Goal: Transaction & Acquisition: Purchase product/service

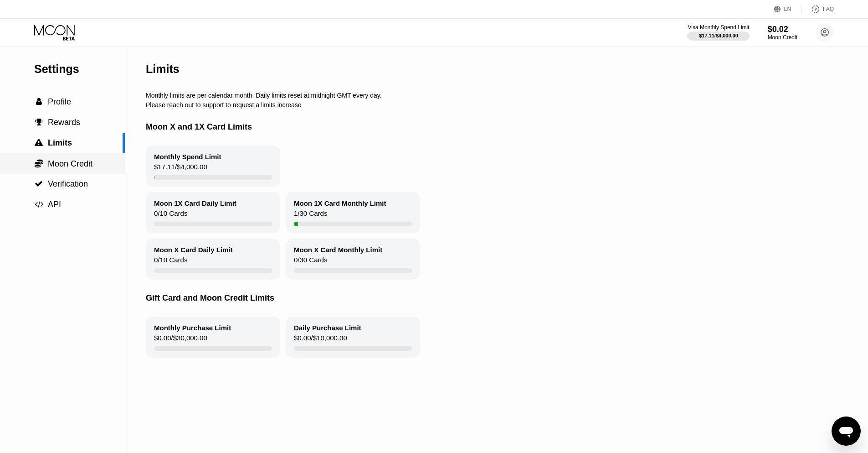
click at [80, 169] on div " Moon Credit" at bounding box center [62, 163] width 125 height 21
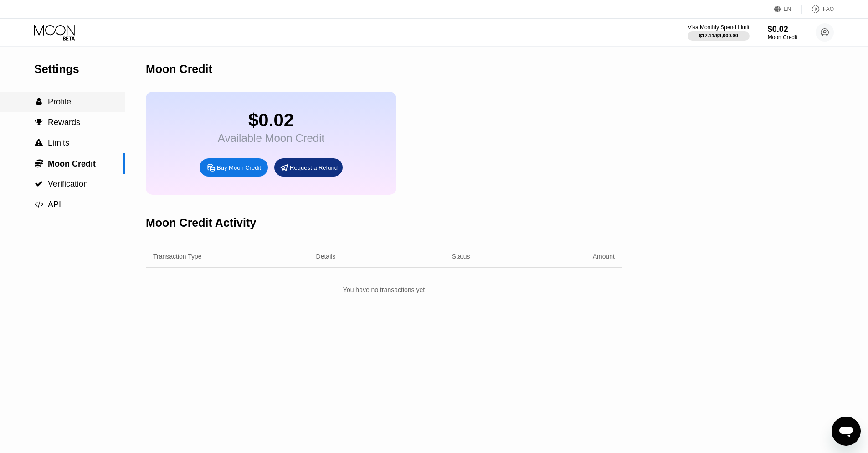
click at [65, 104] on span "Profile" at bounding box center [59, 101] width 23 height 9
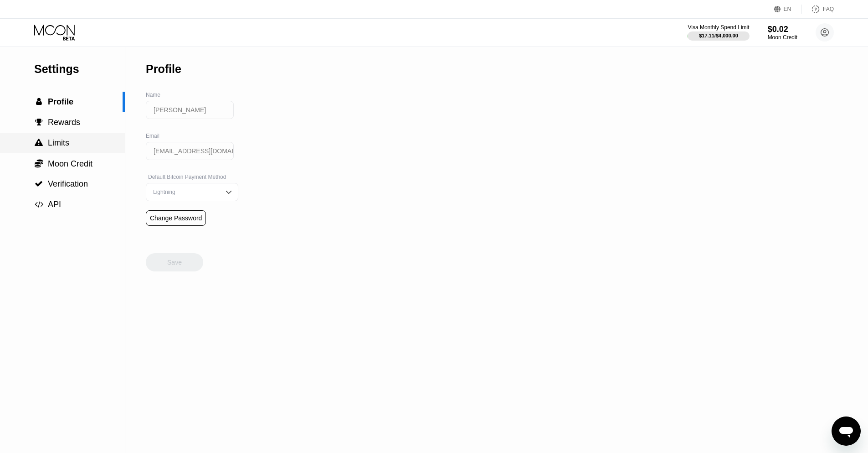
click at [67, 139] on span "Limits" at bounding box center [58, 142] width 21 height 9
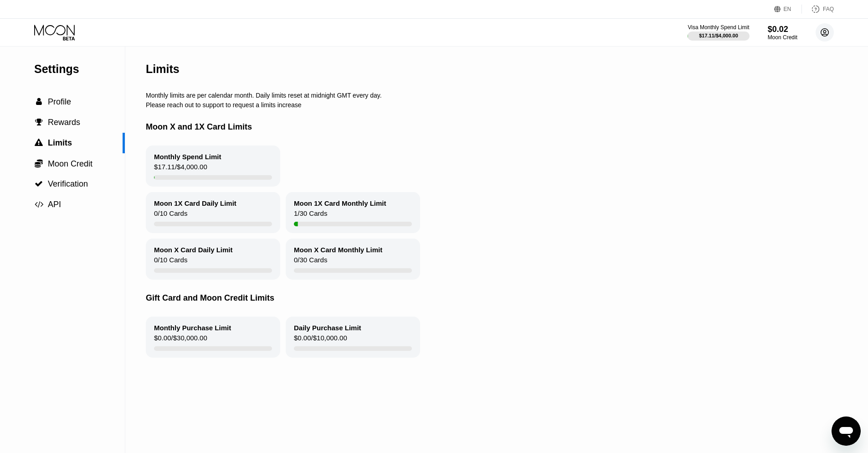
click at [829, 33] on icon at bounding box center [825, 33] width 8 height 8
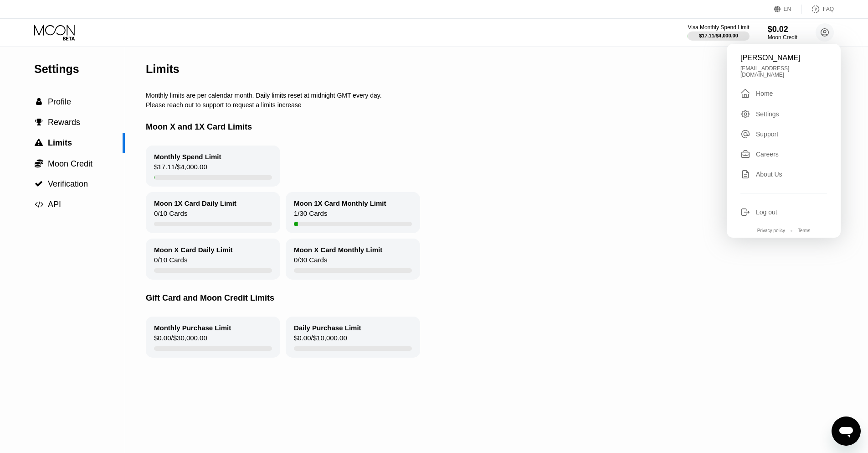
click at [776, 88] on div " Home" at bounding box center [784, 93] width 87 height 11
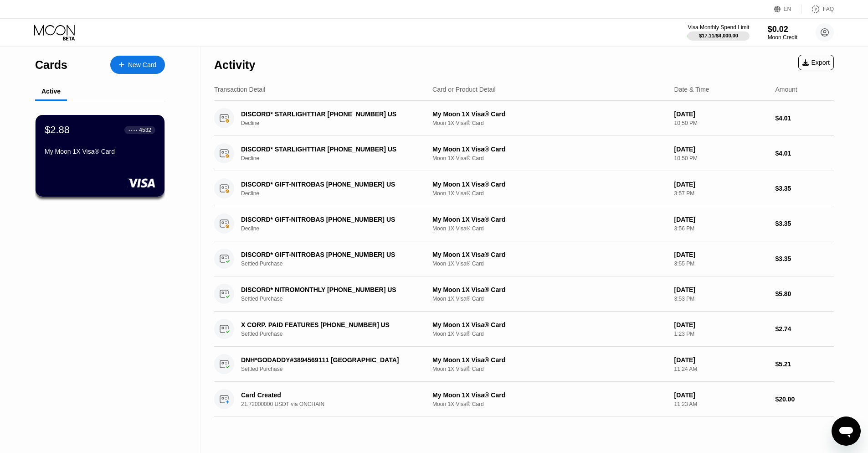
click at [140, 62] on div "New Card" at bounding box center [142, 65] width 28 height 8
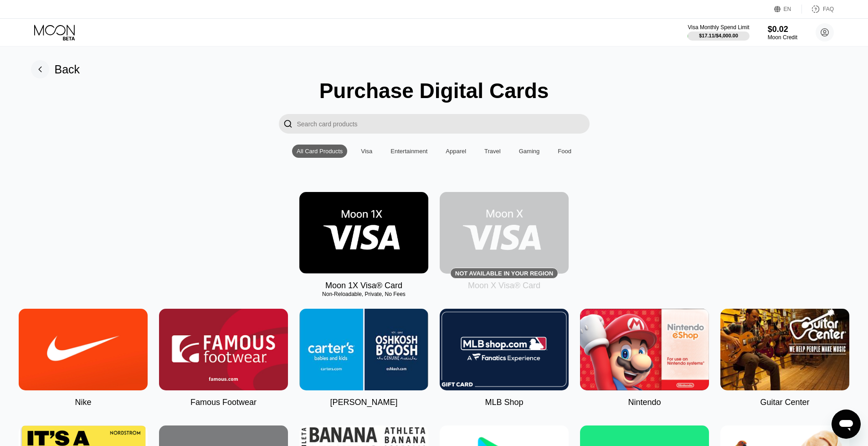
click at [364, 231] on img at bounding box center [363, 233] width 129 height 82
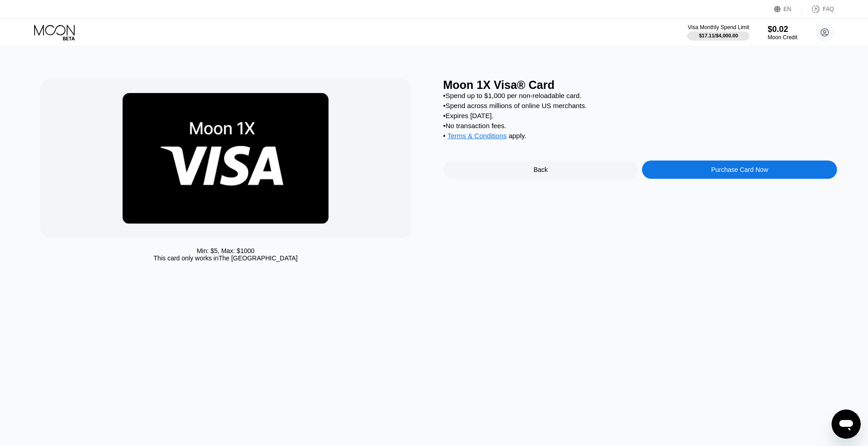
click at [773, 170] on div "Purchase Card Now" at bounding box center [739, 169] width 195 height 18
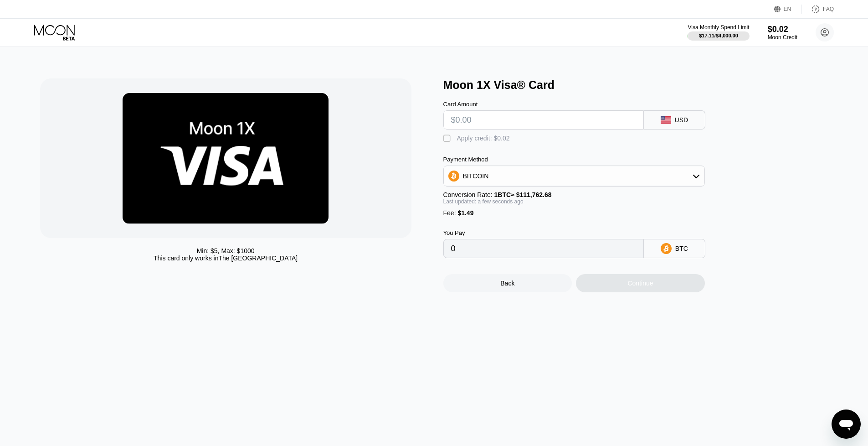
click at [498, 114] on input "text" at bounding box center [543, 120] width 185 height 18
click at [498, 123] on input "text" at bounding box center [543, 120] width 185 height 18
type input "$45"
type input "0.00041598"
type input "$45"
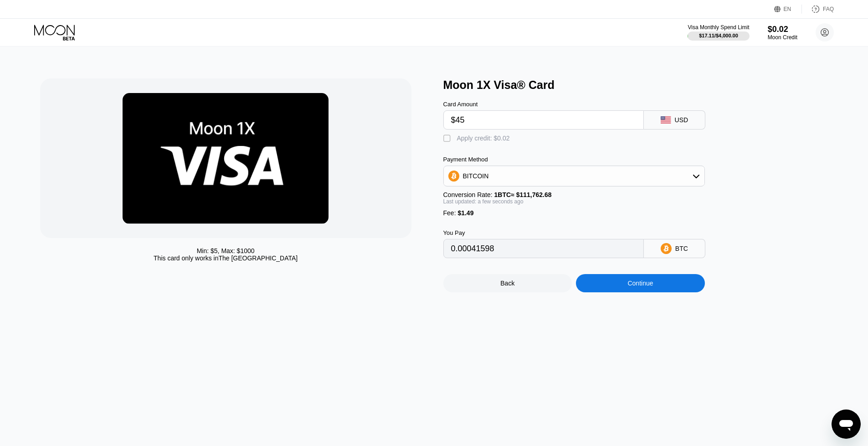
click at [519, 170] on div "BITCOIN" at bounding box center [574, 176] width 261 height 18
click at [614, 337] on div "Min: $ 5 , Max: $ 1000 This card only works in The United States Moon 1X Visa® …" at bounding box center [434, 245] width 875 height 399
click at [491, 248] on div "USDC on Polygon" at bounding box center [574, 241] width 256 height 18
type input "46.49000000"
click at [552, 356] on div "Min: $ 5 , Max: $ 1000 This card only works in The United States Moon 1X Visa® …" at bounding box center [434, 245] width 875 height 399
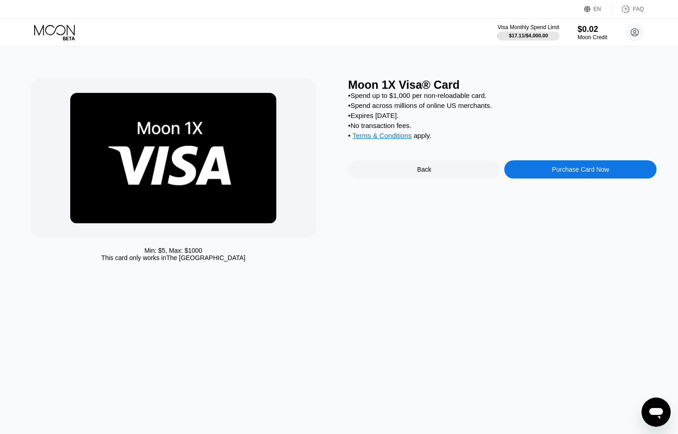
click at [564, 171] on div "Purchase Card Now" at bounding box center [580, 169] width 57 height 7
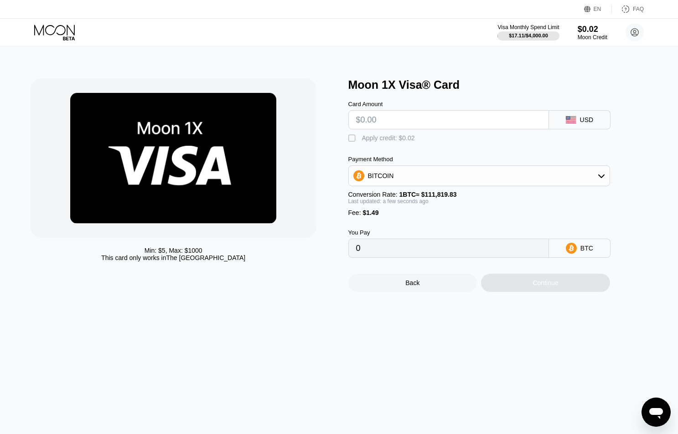
click at [387, 110] on div at bounding box center [448, 119] width 201 height 19
click at [385, 122] on input "text" at bounding box center [448, 120] width 185 height 18
type input "$45"
type input "0.00041576"
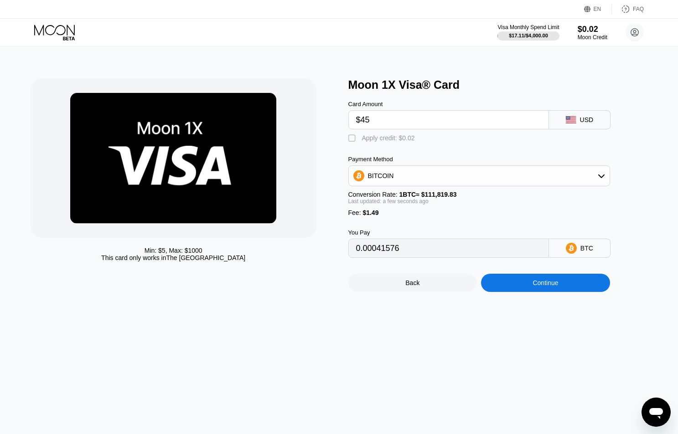
type input "$45"
click at [432, 179] on div "BITCOIN" at bounding box center [479, 176] width 261 height 18
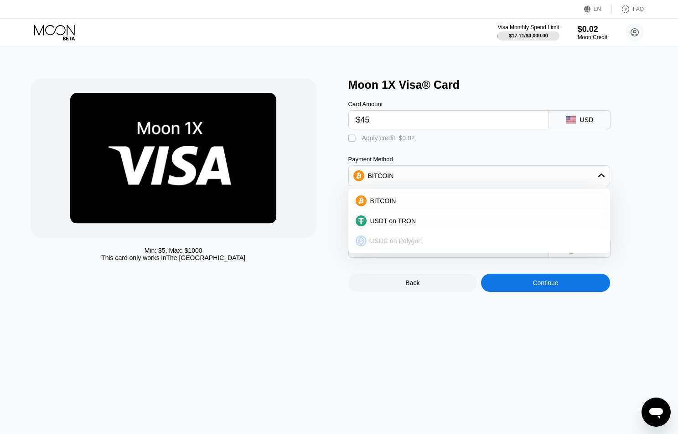
click at [422, 245] on div "USDC on Polygon" at bounding box center [479, 241] width 256 height 18
type input "46.49000000"
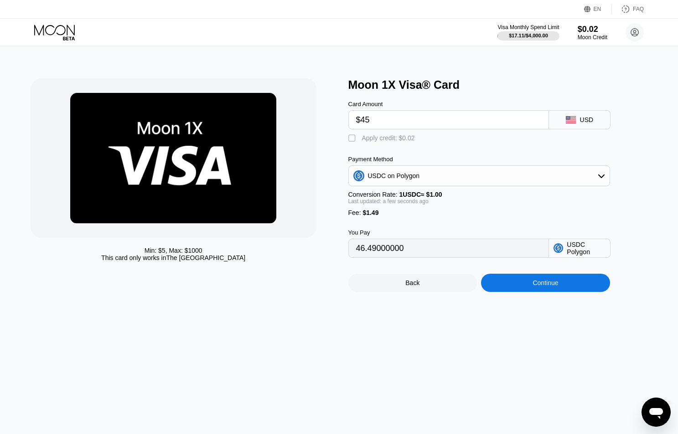
drag, startPoint x: 403, startPoint y: 250, endPoint x: 345, endPoint y: 248, distance: 57.9
click at [345, 248] on div "Min: $ 5 , Max: $ 1000 This card only works in The United States Moon 1X Visa® …" at bounding box center [339, 185] width 617 height 214
click at [520, 282] on div "Continue" at bounding box center [545, 283] width 129 height 18
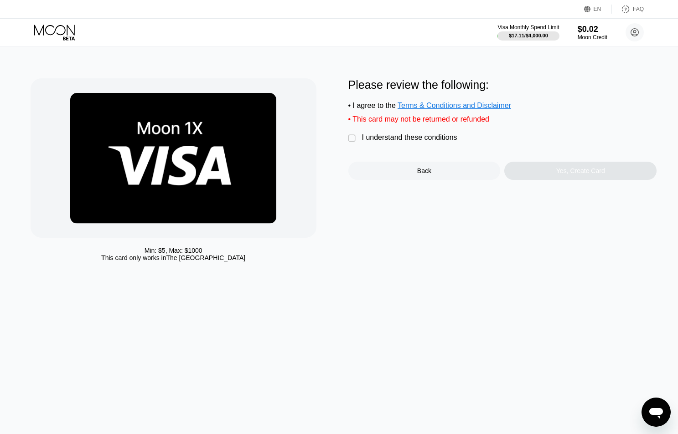
click at [438, 138] on div "I understand these conditions" at bounding box center [409, 138] width 95 height 8
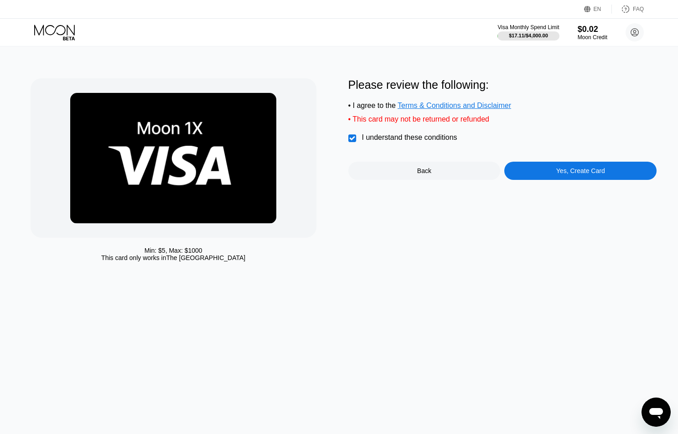
click at [586, 172] on div "Yes, Create Card" at bounding box center [580, 170] width 49 height 7
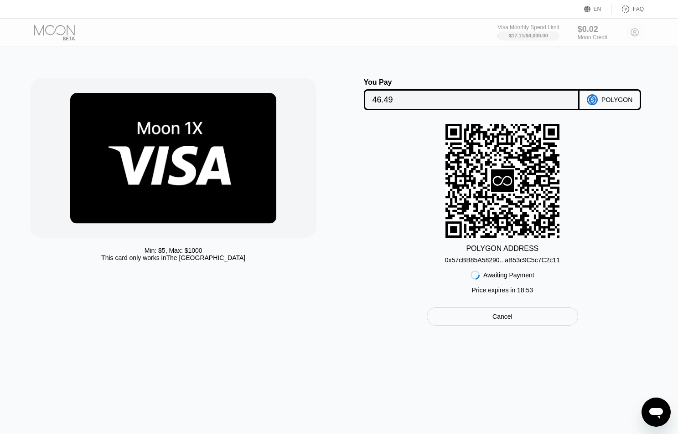
click at [497, 260] on div "0x57cBB85A58290...aB53c9C5c7C2c11" at bounding box center [502, 260] width 115 height 7
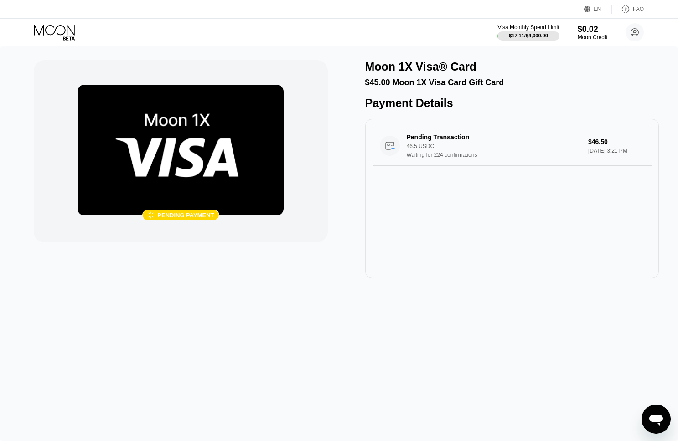
click at [124, 59] on div " Pending payment Moon 1X Visa® Card $45.00 Moon 1X Visa Card Gift Card Payment…" at bounding box center [339, 243] width 678 height 395
click at [169, 62] on div " Pending payment" at bounding box center [181, 151] width 294 height 182
click at [118, 51] on div " Pending payment Moon 1X Visa® Card $45.00 Moon 1X Visa Card Gift Card Payment…" at bounding box center [339, 243] width 678 height 395
click at [289, 35] on div "Visa Monthly Spend Limit $17.11 / $4,000.00 $0.02 Moon Credit Sam Toast samtoas…" at bounding box center [339, 32] width 678 height 27
click at [186, 2] on div "EN Language Select an item Save FAQ" at bounding box center [339, 9] width 678 height 19
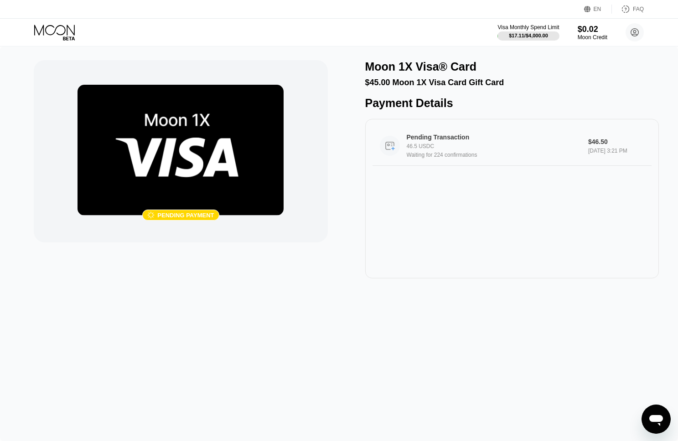
click at [425, 157] on div "Waiting for 224 confirmations" at bounding box center [497, 155] width 181 height 6
click at [304, 240] on div " Pending payment" at bounding box center [181, 151] width 294 height 182
click at [54, 37] on icon at bounding box center [55, 33] width 42 height 16
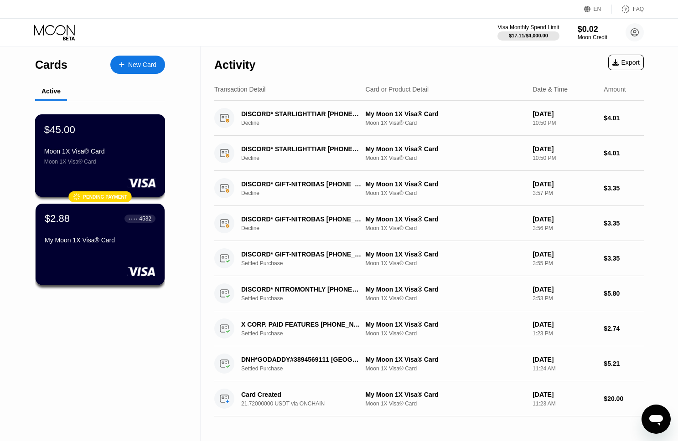
click at [120, 145] on div "$45.00 Moon 1X Visa® Card Moon 1X Visa® Card" at bounding box center [100, 144] width 112 height 41
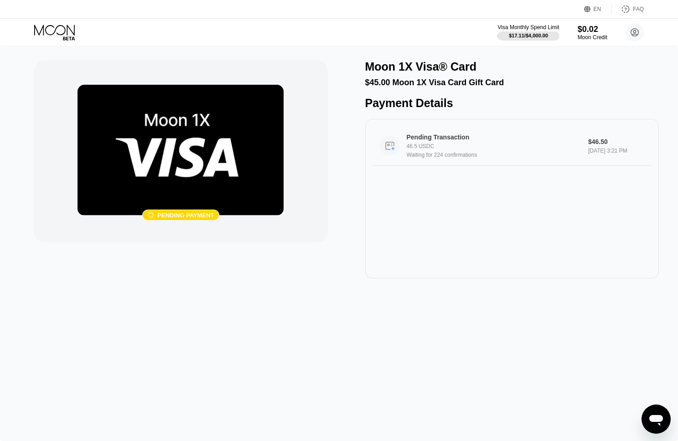
click at [433, 150] on div "Pending Transaction 46.5 USDC Waiting for 224 confirmations" at bounding box center [497, 146] width 181 height 25
click at [251, 83] on div " Pending payment" at bounding box center [181, 151] width 294 height 182
click at [231, 56] on div " Pending payment Moon 1X Visa® Card $45.00 Moon 1X Visa Card Gift Card Payment…" at bounding box center [339, 243] width 678 height 395
click at [91, 321] on div " Pending payment Moon 1X Visa® Card $45.00 Moon 1X Visa Card Gift Card Payment…" at bounding box center [339, 243] width 678 height 395
click at [411, 149] on div "Pending Transaction 46.5 USDC Waiting for 224 confirmations" at bounding box center [497, 146] width 181 height 25
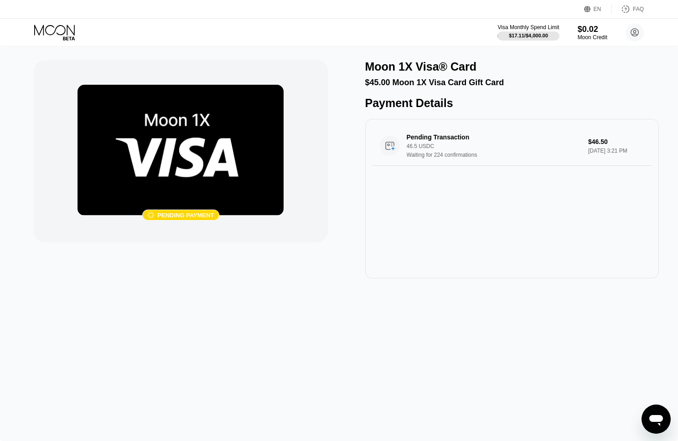
click at [102, 44] on div "Visa Monthly Spend Limit $17.11 / $4,000.00 $0.02 Moon Credit Sam Toast samtoas…" at bounding box center [339, 32] width 678 height 27
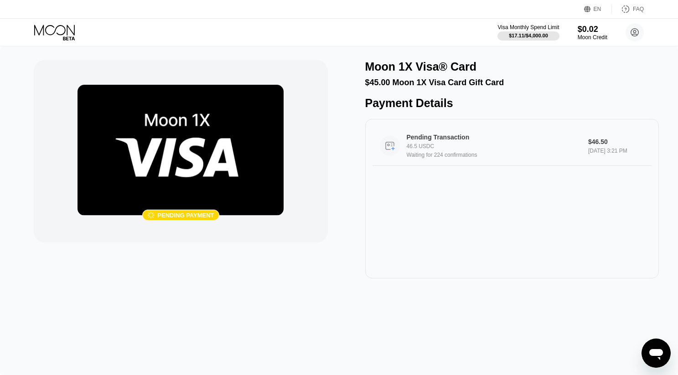
click at [429, 149] on div "46.5 USDC" at bounding box center [497, 146] width 181 height 6
click at [427, 173] on div "Pending Transaction 46.5 USDC Waiting for 224 confirmations $46.50 Sep 22, 2025…" at bounding box center [512, 199] width 294 height 160
click at [62, 21] on div "Visa Monthly Spend Limit $17.11 / $4,000.00 $0.02 Moon Credit Sam Toast samtoas…" at bounding box center [339, 32] width 678 height 27
click at [58, 28] on icon at bounding box center [55, 33] width 42 height 16
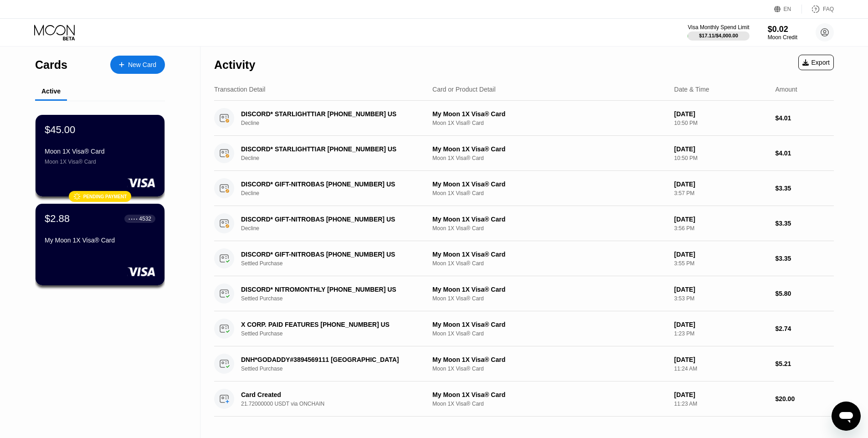
click at [89, 353] on div "Cards New Card Active $45.00 Moon 1X Visa® Card Moon 1X Visa® Card  Pending pa…" at bounding box center [100, 242] width 201 height 392
click at [94, 181] on div at bounding box center [100, 182] width 112 height 9
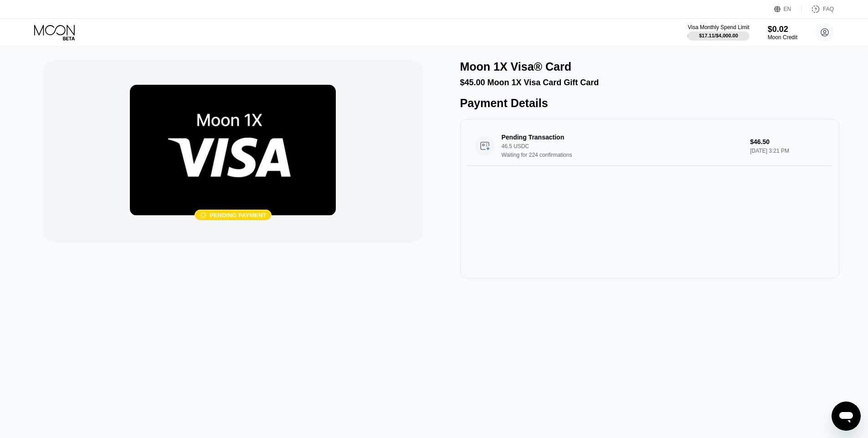
click at [216, 213] on div "Pending payment" at bounding box center [238, 215] width 57 height 7
click at [202, 218] on div "" at bounding box center [203, 215] width 7 height 8
click at [224, 216] on div "Pending payment" at bounding box center [238, 215] width 57 height 7
click at [846, 412] on icon "Open messaging window" at bounding box center [846, 416] width 16 height 16
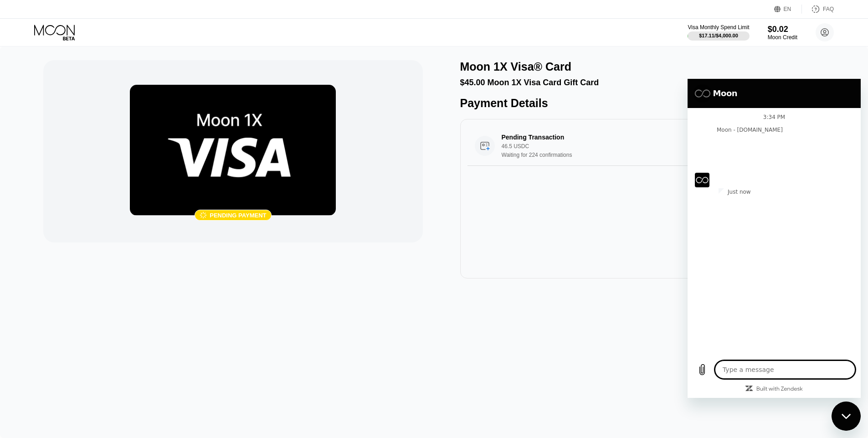
type textarea "x"
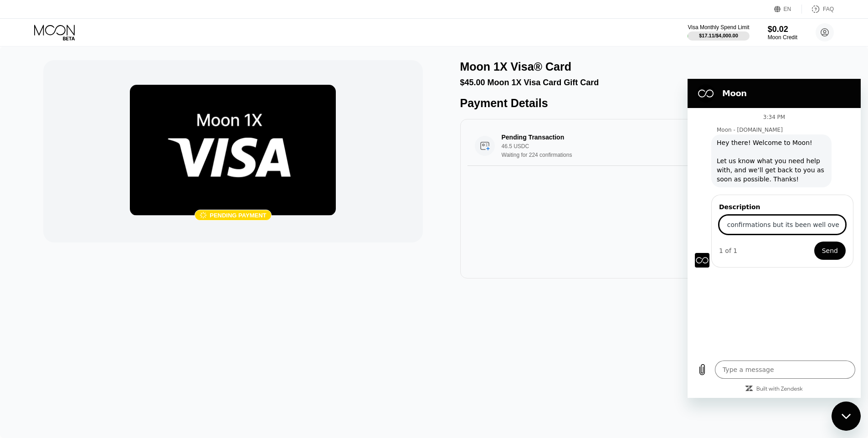
scroll to position [0, 101]
type input "It says pending waiting for 224 confirmations but its been well over that"
click at [814, 242] on button "Send" at bounding box center [829, 251] width 31 height 18
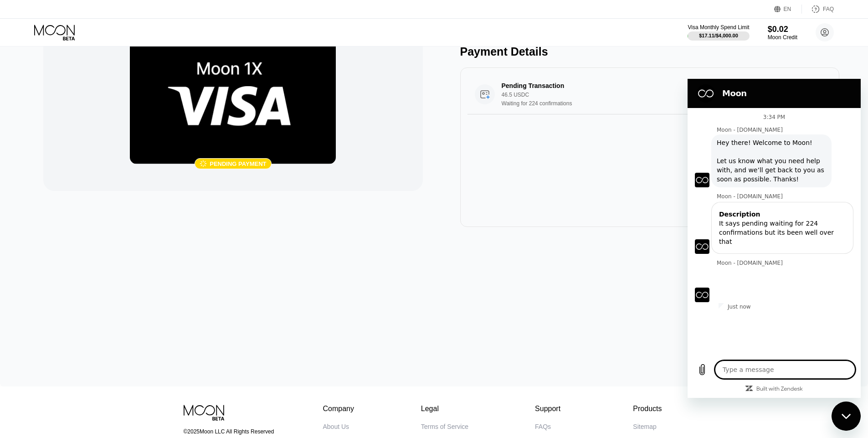
scroll to position [0, 0]
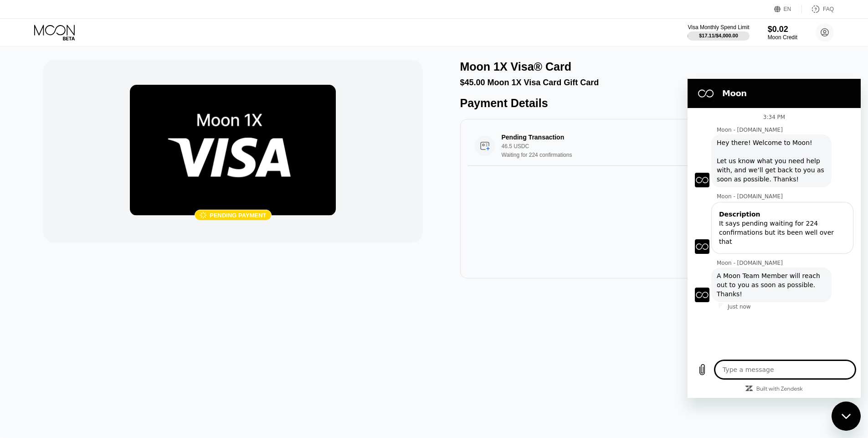
type textarea "x"
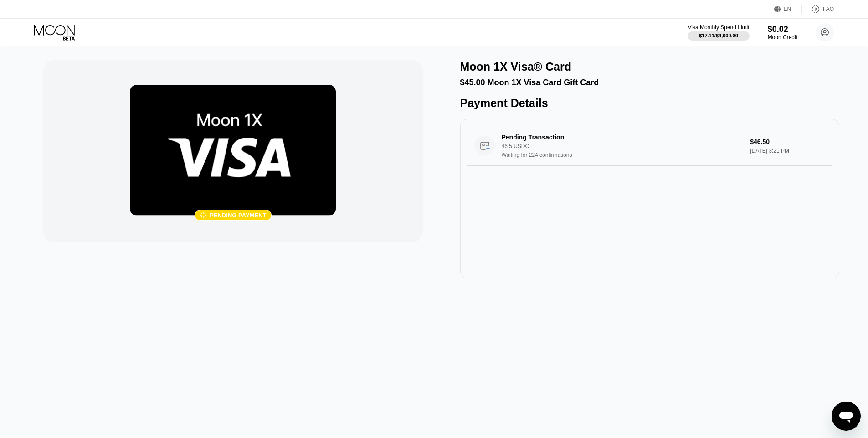
click at [186, 46] on div "EN Language Select an item Save FAQ Visa Monthly Spend Limit $17.11 / $4,000.00…" at bounding box center [434, 23] width 868 height 46
click at [200, 47] on div " Pending payment Moon 1X Visa® Card $45.00 Moon 1X Visa Card Gift Card Payment…" at bounding box center [434, 242] width 868 height 392
click at [54, 28] on icon at bounding box center [55, 33] width 42 height 16
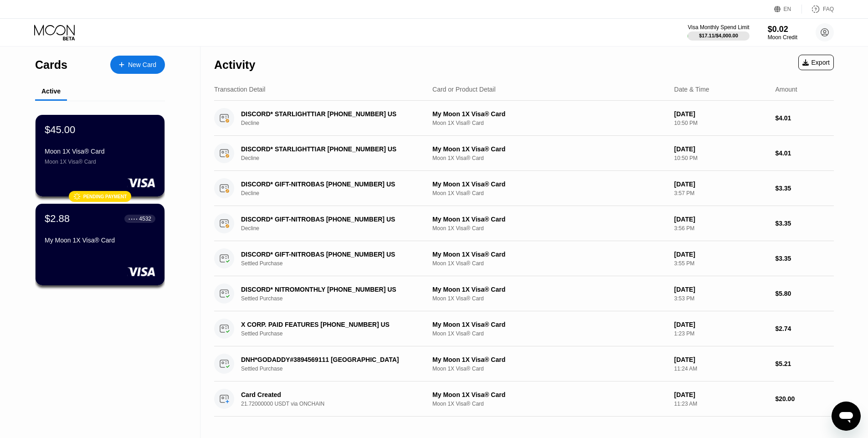
click at [306, 15] on div "EN Language Select an item Save FAQ" at bounding box center [434, 9] width 868 height 19
drag, startPoint x: 366, startPoint y: 34, endPoint x: 250, endPoint y: 0, distance: 121.5
click at [366, 34] on div "Visa Monthly Spend Limit $17.11 / $4,000.00 $0.02 Moon Credit [PERSON_NAME] [EM…" at bounding box center [434, 32] width 868 height 27
click at [136, 156] on div "Moon 1X Visa® Card Moon 1X Visa® Card" at bounding box center [100, 156] width 112 height 17
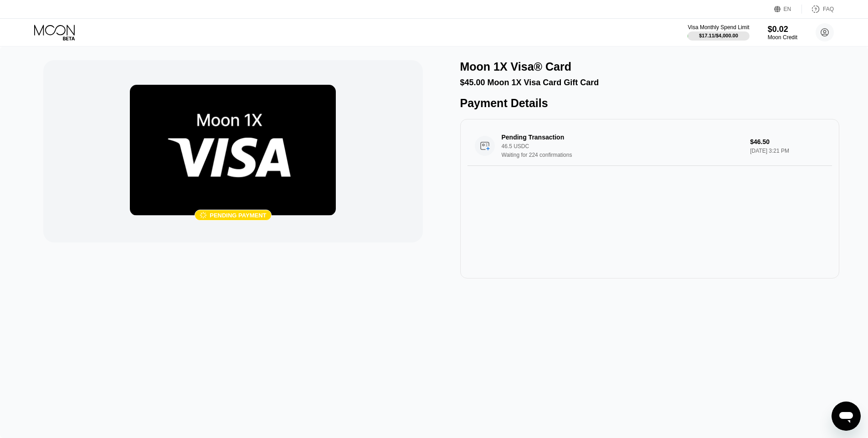
drag, startPoint x: 55, startPoint y: 43, endPoint x: 63, endPoint y: 34, distance: 12.2
click at [57, 41] on div "Visa Monthly Spend Limit $17.11 / $4,000.00 $0.02 Moon Credit Sam Toast samtoas…" at bounding box center [434, 32] width 868 height 27
click at [63, 34] on icon at bounding box center [55, 33] width 42 height 16
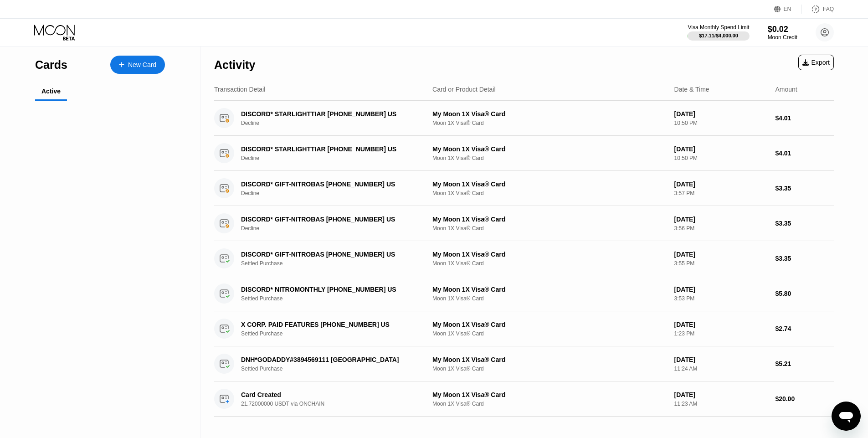
click at [62, 34] on icon at bounding box center [55, 33] width 42 height 16
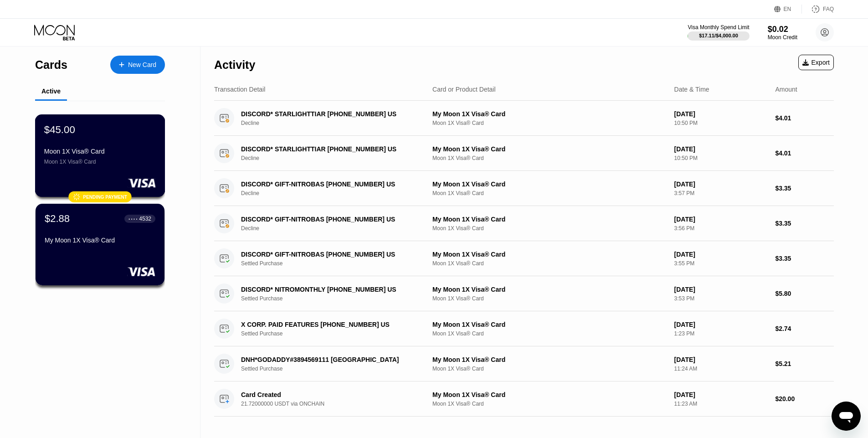
click at [89, 181] on div at bounding box center [100, 182] width 112 height 9
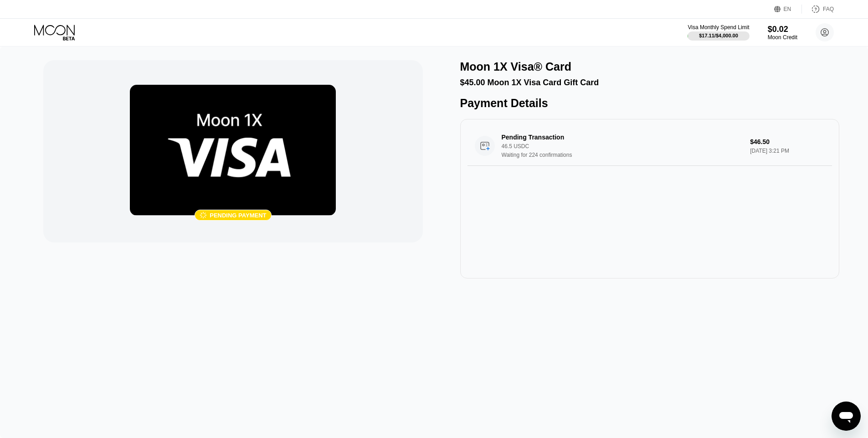
click at [821, 36] on circle at bounding box center [825, 32] width 18 height 18
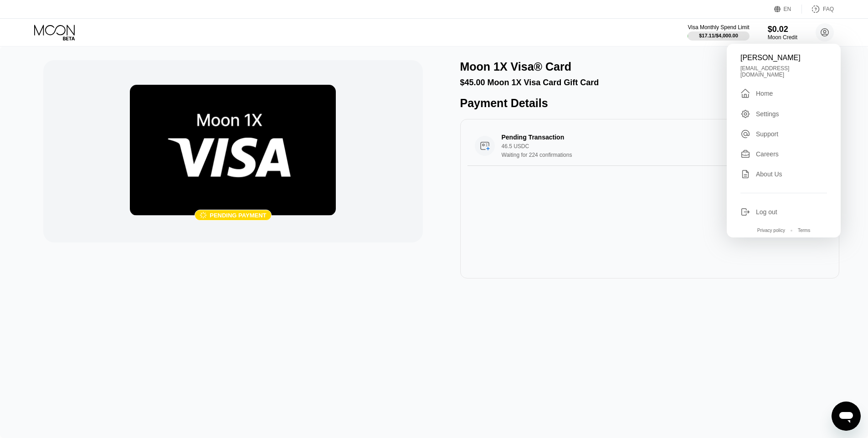
click at [747, 88] on div "" at bounding box center [746, 93] width 10 height 11
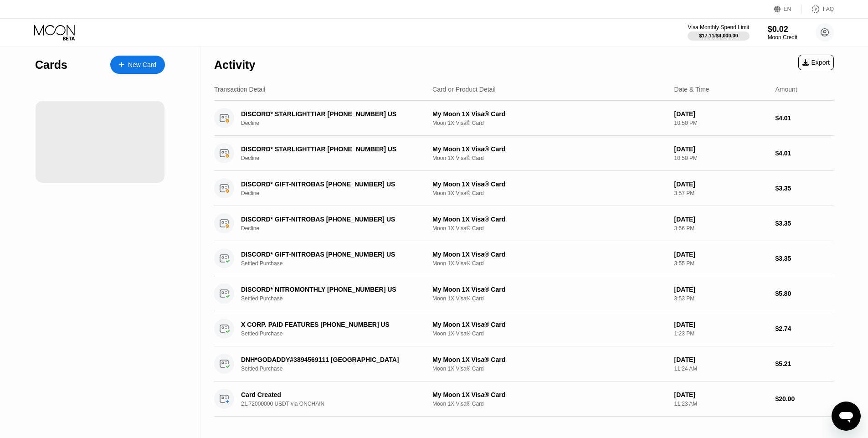
click at [436, 48] on div "Activity Export" at bounding box center [524, 62] width 620 height 32
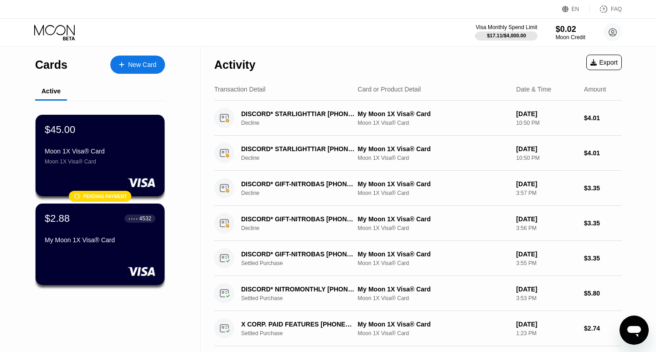
click at [86, 52] on div "Cards New Card" at bounding box center [100, 62] width 130 height 32
click at [142, 142] on div "$45.00 Moon 1X Visa® Card Moon 1X Visa® Card" at bounding box center [100, 144] width 112 height 41
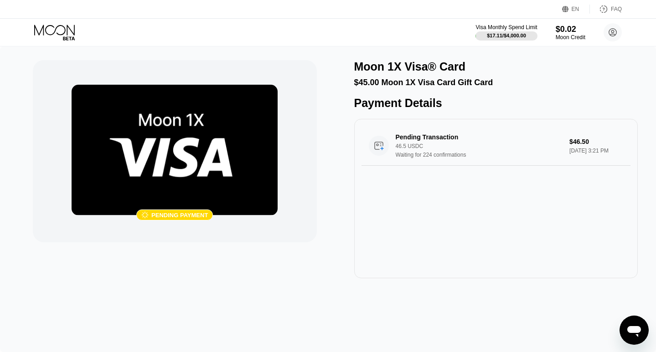
click at [157, 212] on div "Pending payment" at bounding box center [179, 215] width 57 height 7
click at [160, 113] on img at bounding box center [175, 150] width 206 height 131
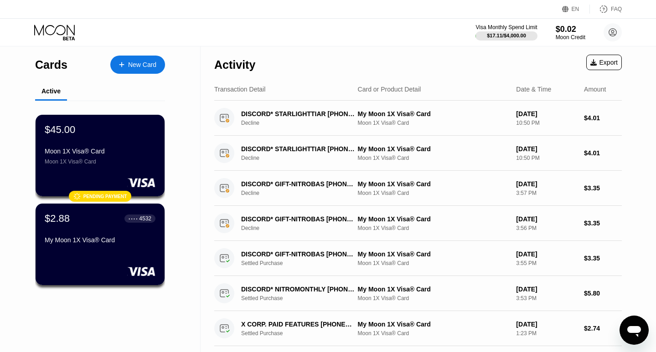
click at [134, 66] on div "New Card" at bounding box center [142, 65] width 28 height 8
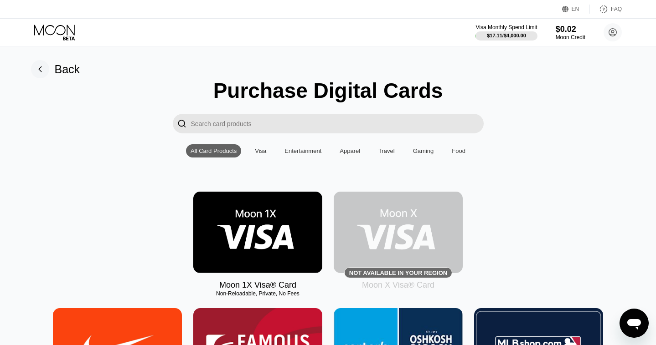
click at [251, 130] on input "Search card products" at bounding box center [337, 124] width 293 height 20
click at [240, 254] on img at bounding box center [257, 233] width 129 height 82
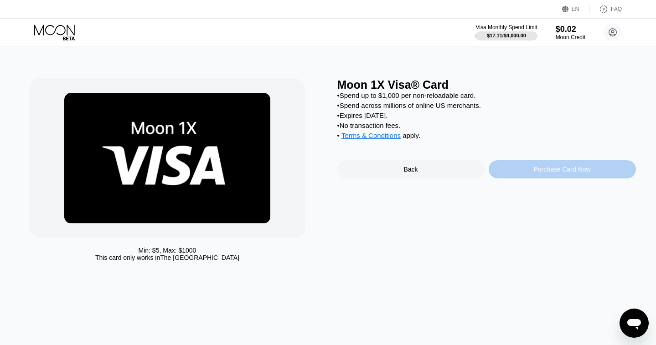
click at [563, 172] on div "Purchase Card Now" at bounding box center [561, 169] width 57 height 7
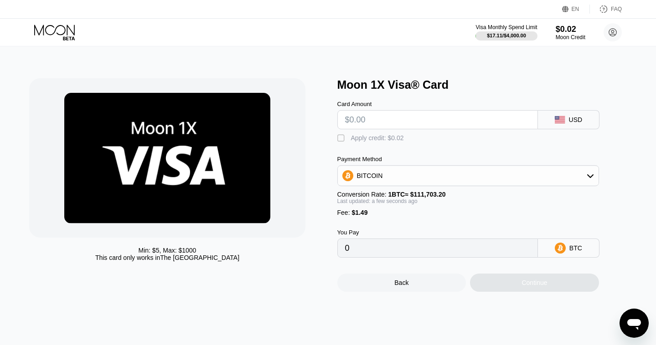
click at [361, 123] on input "text" at bounding box center [437, 120] width 185 height 18
type input "$45"
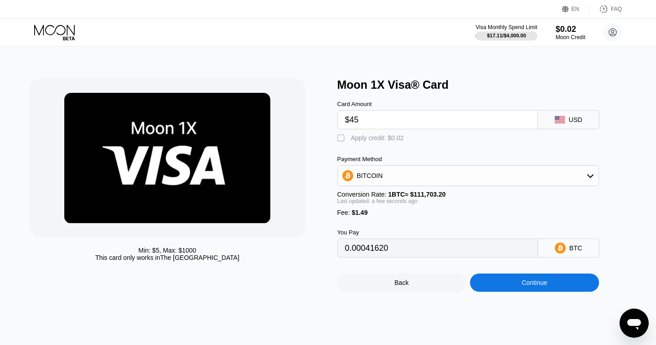
type input "0.00041620"
type input "$45"
click at [426, 168] on div "BITCOIN" at bounding box center [468, 176] width 261 height 18
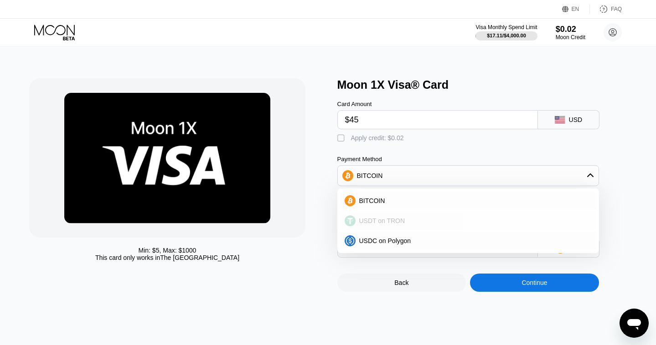
click at [416, 218] on div "USDT on TRON" at bounding box center [474, 220] width 236 height 7
type input "46.96"
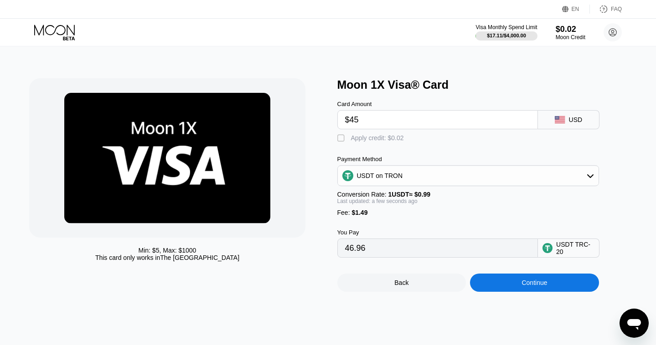
click at [539, 284] on div "Continue" at bounding box center [534, 282] width 26 height 7
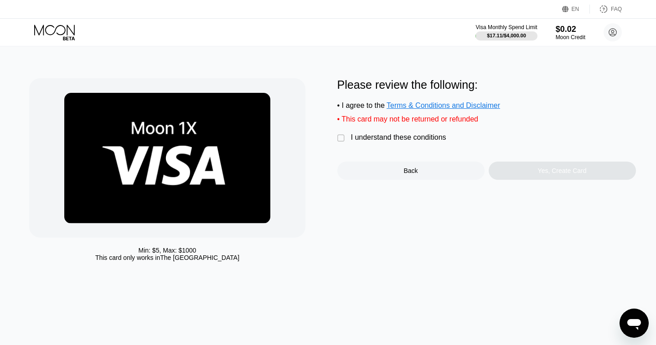
click at [374, 140] on div "I understand these conditions" at bounding box center [398, 138] width 95 height 8
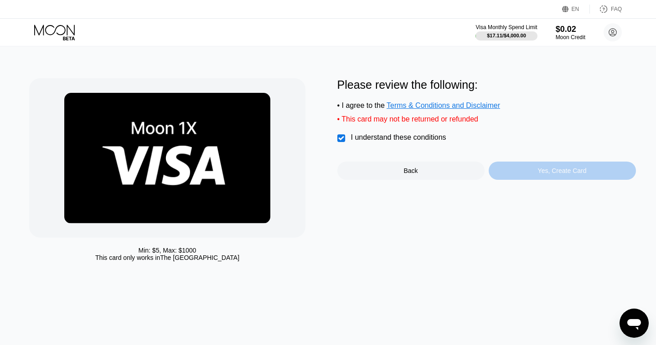
click at [587, 174] on div "Yes, Create Card" at bounding box center [562, 171] width 147 height 18
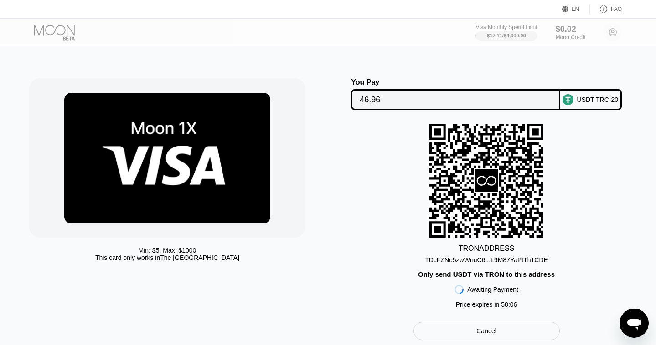
click at [472, 263] on div "TDcFZNe5zwWnuC6...L9M87YaPtTh1CDE" at bounding box center [486, 260] width 123 height 7
click at [493, 255] on div "TDcFZNe5zwWnuC6...L9M87YaPtTh1CDE" at bounding box center [486, 258] width 123 height 11
click at [469, 260] on div "TDcFZNe5zwWnuC6...L9M87YaPtTh1CDE" at bounding box center [486, 260] width 123 height 7
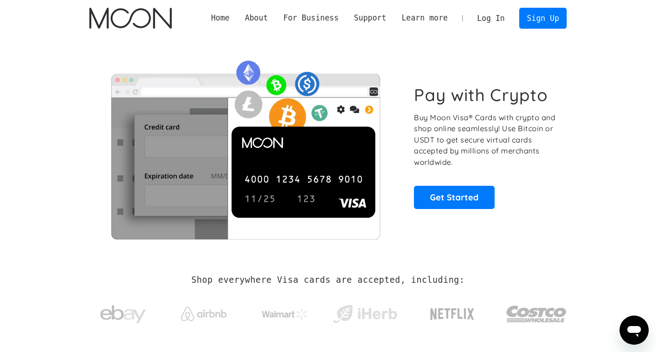
click at [487, 18] on link "Log In" at bounding box center [490, 18] width 43 height 20
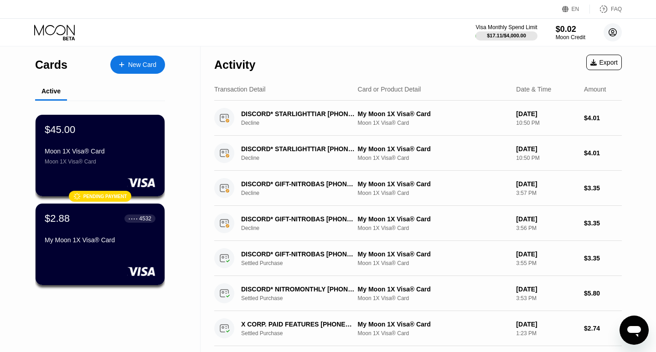
click at [603, 30] on icon at bounding box center [612, 32] width 18 height 18
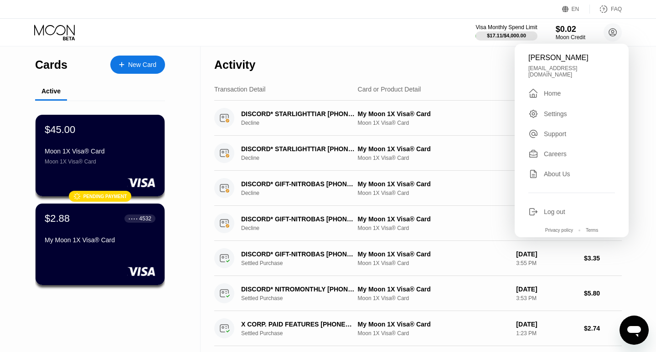
click at [398, 31] on div "Visa Monthly Spend Limit $17.11 / $4,000.00 $0.02 Moon Credit Sam Toast samtoas…" at bounding box center [328, 32] width 656 height 27
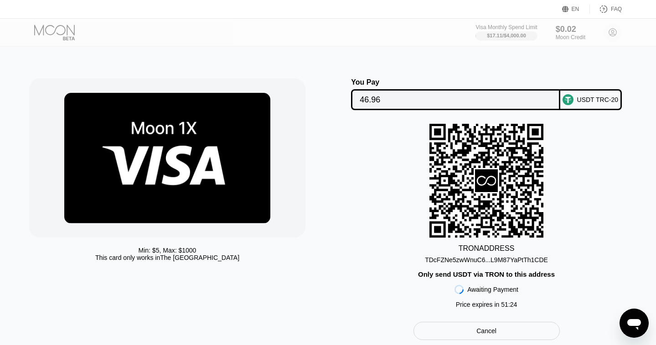
click at [307, 141] on div "Min: $ 5 , Max: $ 1000 This card only works in [GEOGRAPHIC_DATA]" at bounding box center [178, 209] width 299 height 262
click at [443, 263] on div "TDcFZNe5zwWnuC6...L9M87YaPtTh1CDE" at bounding box center [486, 260] width 123 height 7
click at [301, 121] on div at bounding box center [167, 158] width 276 height 160
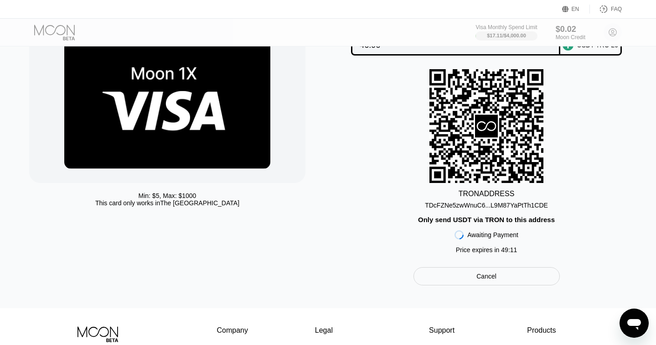
click at [469, 141] on rect at bounding box center [486, 126] width 114 height 114
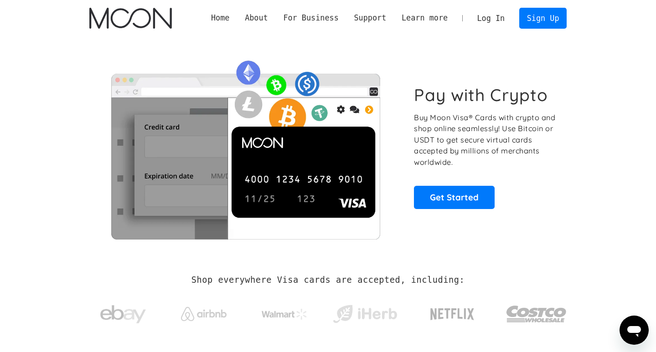
click at [501, 18] on link "Log In" at bounding box center [490, 18] width 43 height 20
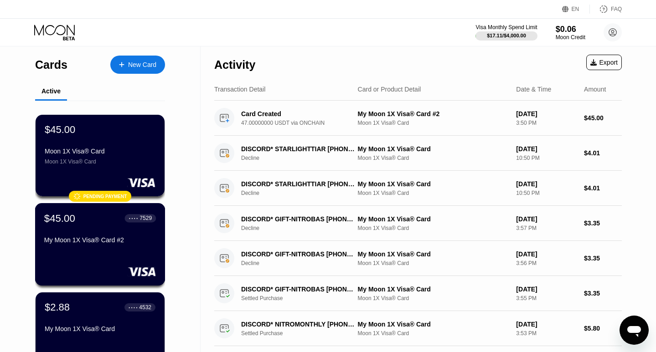
click at [120, 235] on div "$45.00 ● ● ● ● 7529 My Moon 1X Visa® Card #2" at bounding box center [100, 229] width 112 height 35
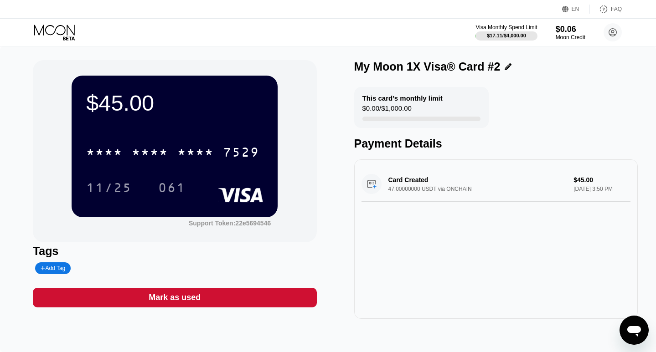
click at [168, 156] on div "* * * *" at bounding box center [150, 153] width 36 height 15
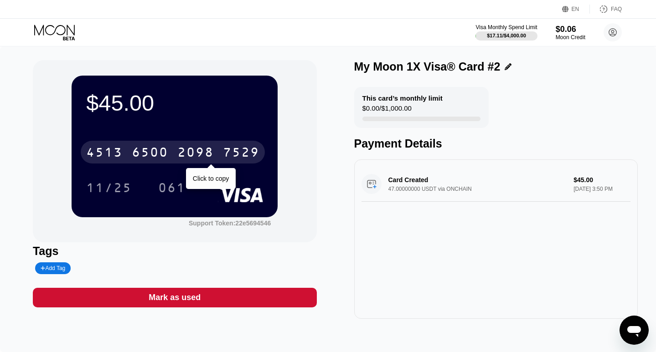
click at [172, 161] on div "4513 6500 2098 7529" at bounding box center [173, 152] width 184 height 23
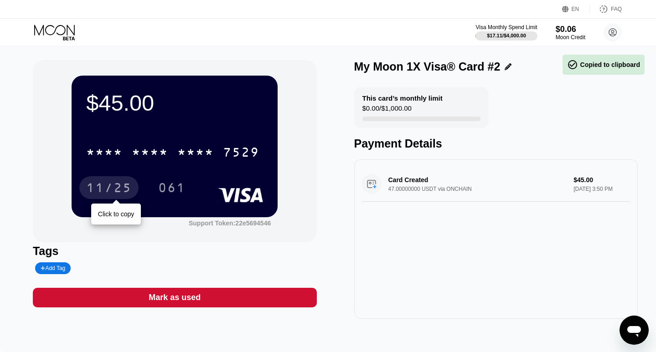
click at [100, 186] on div "11/25" at bounding box center [109, 189] width 46 height 15
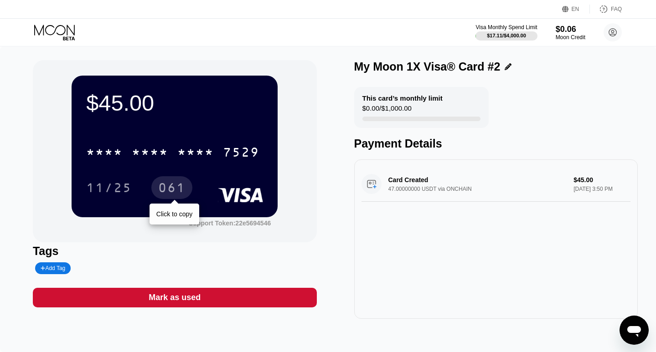
click at [172, 182] on div "061" at bounding box center [171, 189] width 27 height 15
click at [334, 25] on div "Visa Monthly Spend Limit $17.11 / $4,000.00 $0.06 Moon Credit Sam Toast samtoas…" at bounding box center [328, 32] width 656 height 27
click at [59, 27] on icon at bounding box center [55, 33] width 42 height 16
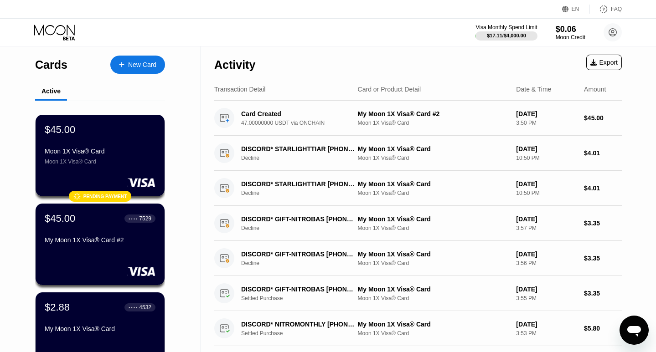
click at [317, 57] on div "Activity Export" at bounding box center [417, 62] width 407 height 32
click at [367, 57] on div "Activity Export" at bounding box center [417, 62] width 407 height 32
click at [15, 117] on div "Cards New Card Active $45.00 Moon 1X Visa® Card Moon 1X Visa® Card  Pending pa…" at bounding box center [100, 248] width 201 height 405
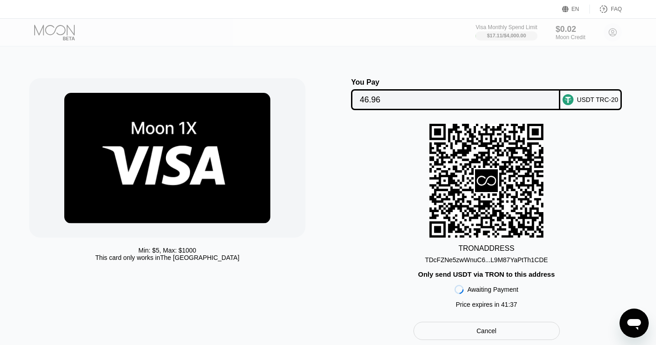
scroll to position [55, 0]
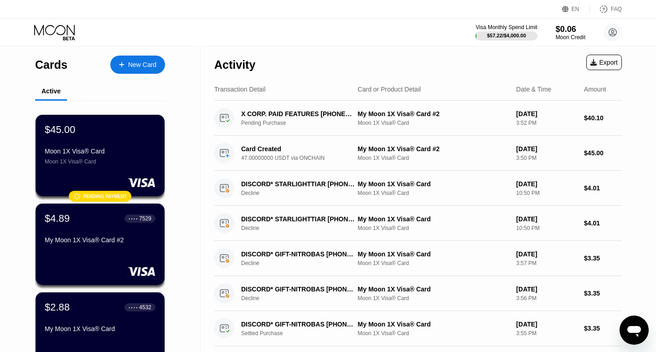
click at [14, 101] on div "Cards New Card Active $45.00 Moon 1X Visa® Card Moon 1X Visa® Card  Pending pa…" at bounding box center [100, 266] width 201 height 440
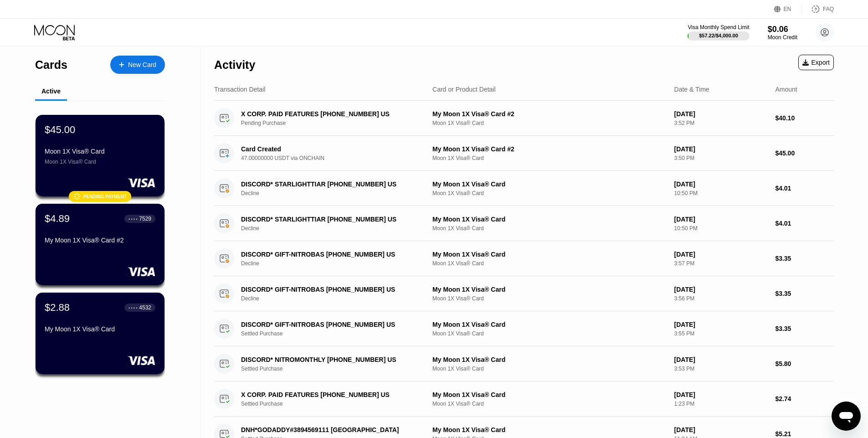
click at [263, 38] on div "Visa Monthly Spend Limit $57.22 / $4,000.00 $0.06 Moon Credit [PERSON_NAME] [EM…" at bounding box center [434, 32] width 868 height 27
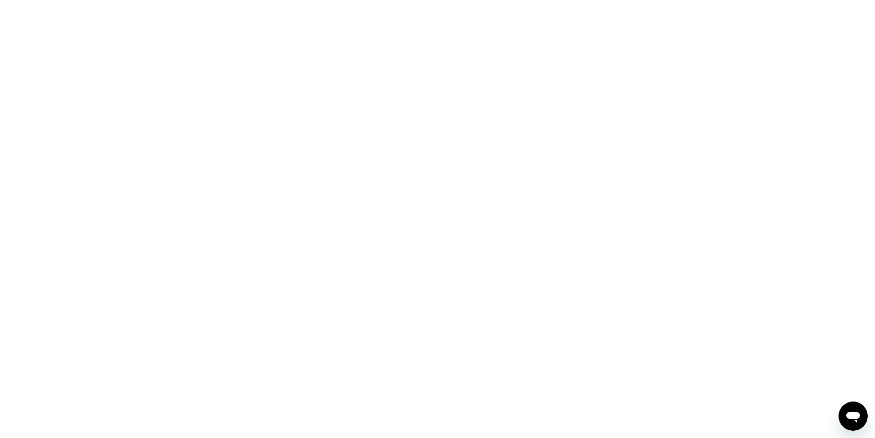
click at [263, 38] on div at bounding box center [437, 219] width 875 height 438
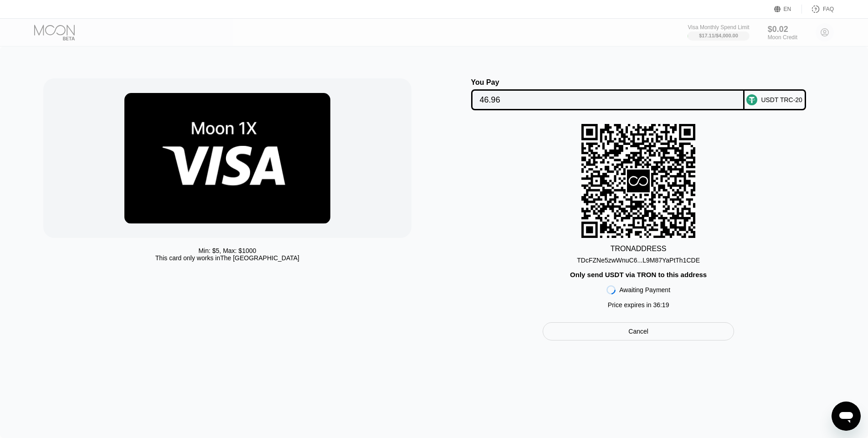
click at [331, 164] on div at bounding box center [227, 158] width 368 height 160
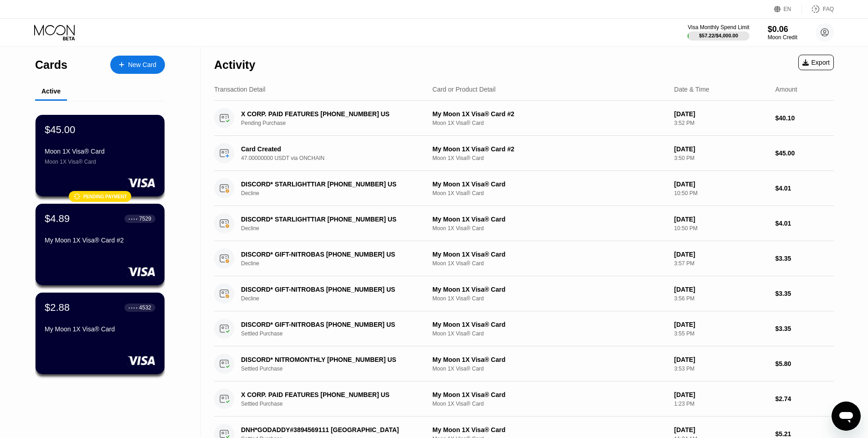
click at [189, 27] on div "Visa Monthly Spend Limit $57.22 / $4,000.00 $0.06 Moon Credit [PERSON_NAME] [EM…" at bounding box center [434, 32] width 868 height 27
click at [112, 133] on div "$45.00" at bounding box center [100, 130] width 112 height 12
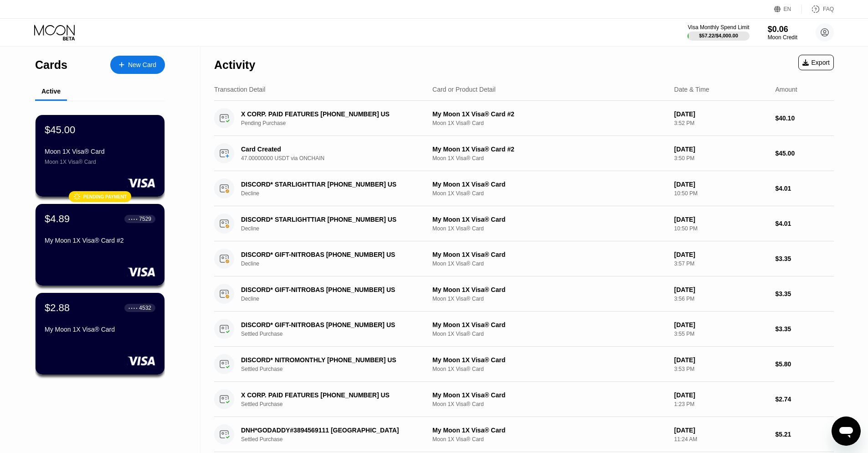
drag, startPoint x: 483, startPoint y: 38, endPoint x: 429, endPoint y: 38, distance: 54.2
click at [429, 38] on div "Visa Monthly Spend Limit $57.22 / $4,000.00 $0.06 Moon Credit [PERSON_NAME] [EM…" at bounding box center [434, 32] width 868 height 27
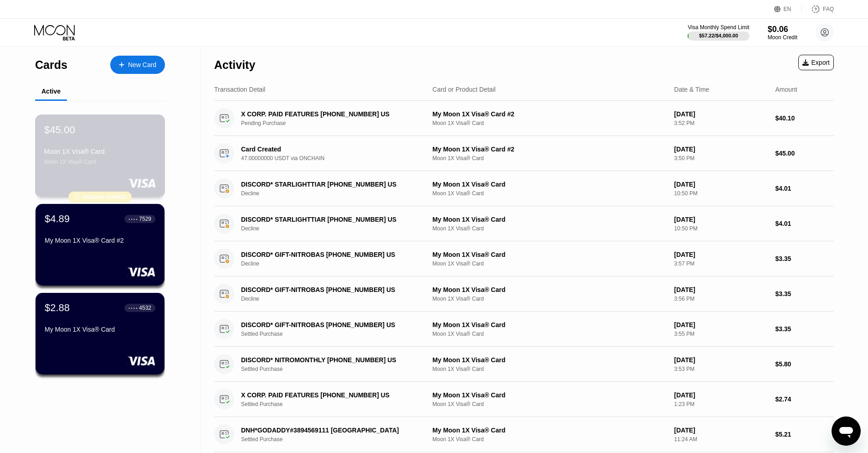
click at [108, 152] on div "Moon 1X Visa® Card" at bounding box center [100, 151] width 112 height 7
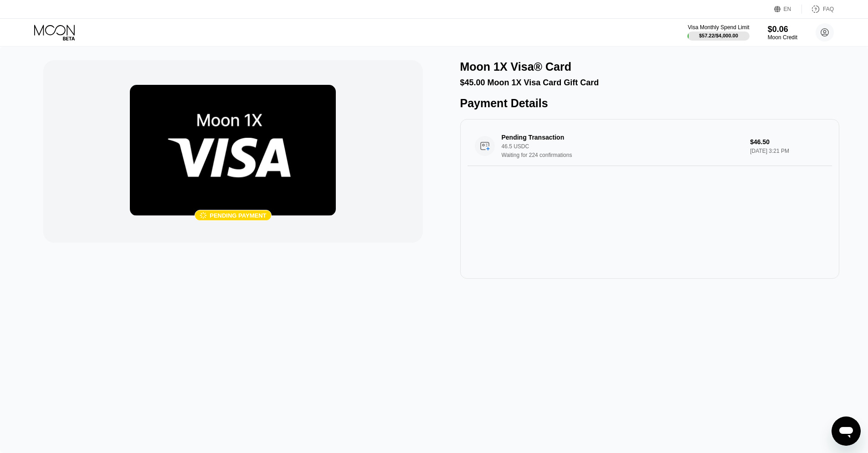
click at [216, 216] on div "Pending payment" at bounding box center [238, 215] width 57 height 7
click at [636, 93] on div "Moon 1X Visa® Card $45.00 Moon 1X Visa Card Gift Card Payment Details Pending T…" at bounding box center [649, 169] width 379 height 218
drag, startPoint x: 434, startPoint y: 84, endPoint x: 456, endPoint y: 75, distance: 23.9
click at [434, 85] on div " Pending payment Moon 1X Visa® Card $45.00 Moon 1X Visa Card Gift Card Payment…" at bounding box center [434, 169] width 782 height 218
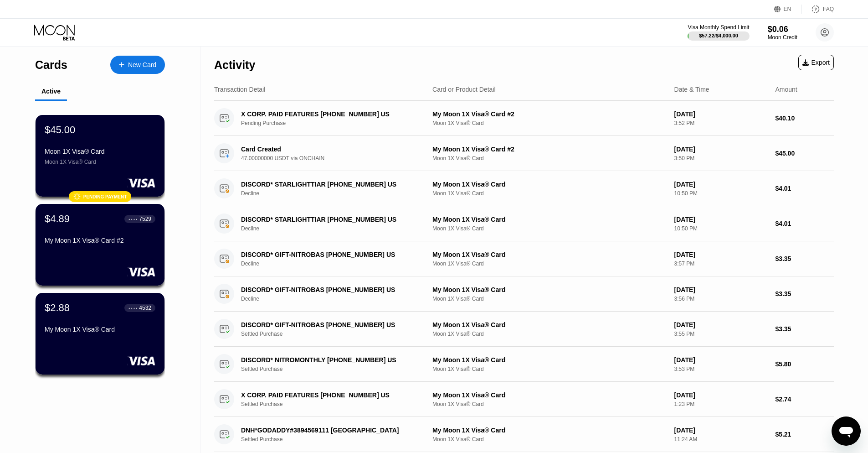
click at [391, 53] on div "Activity Export" at bounding box center [524, 62] width 620 height 32
click at [408, 62] on div "EN Language Select an item Save FAQ Visa Monthly Spend Limit $57.22 / $4,000.00…" at bounding box center [434, 226] width 868 height 453
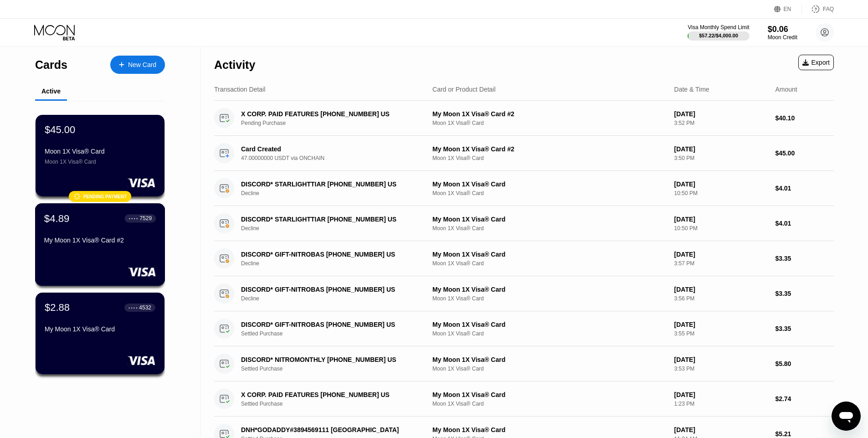
click at [94, 251] on div "$4.89 ● ● ● ● 7529 My Moon 1X Visa® Card #2" at bounding box center [100, 244] width 130 height 82
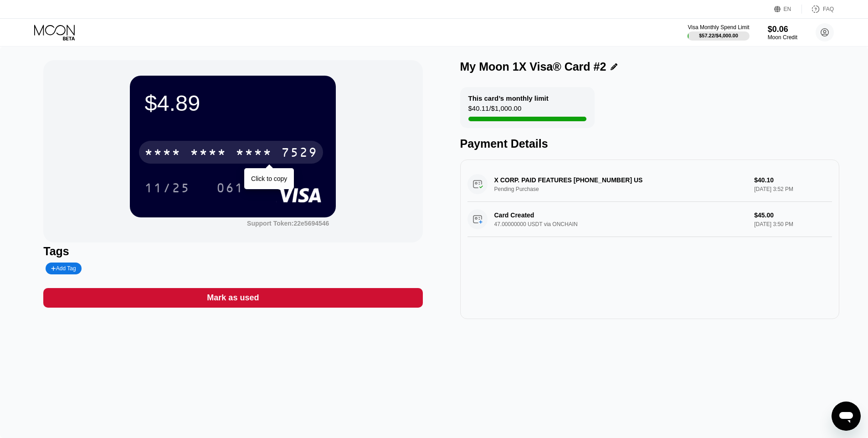
click at [243, 148] on div "* * * *" at bounding box center [254, 153] width 36 height 15
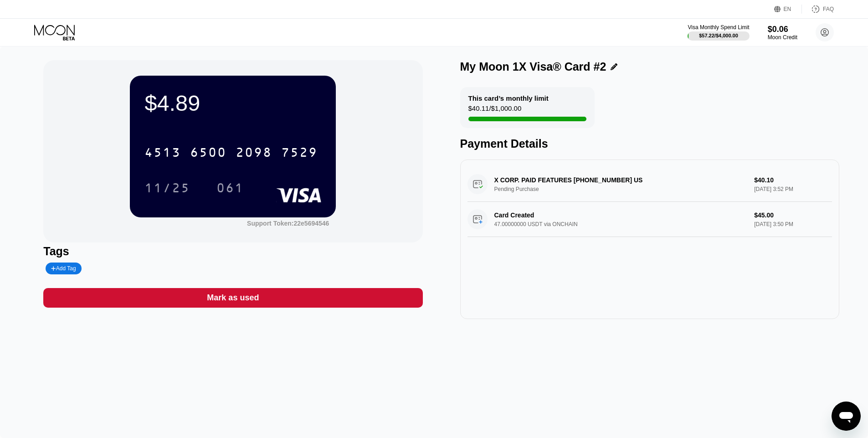
click at [186, 190] on div "11/25" at bounding box center [167, 189] width 46 height 15
click at [227, 189] on div "061" at bounding box center [229, 189] width 27 height 15
click at [63, 35] on icon at bounding box center [55, 33] width 42 height 16
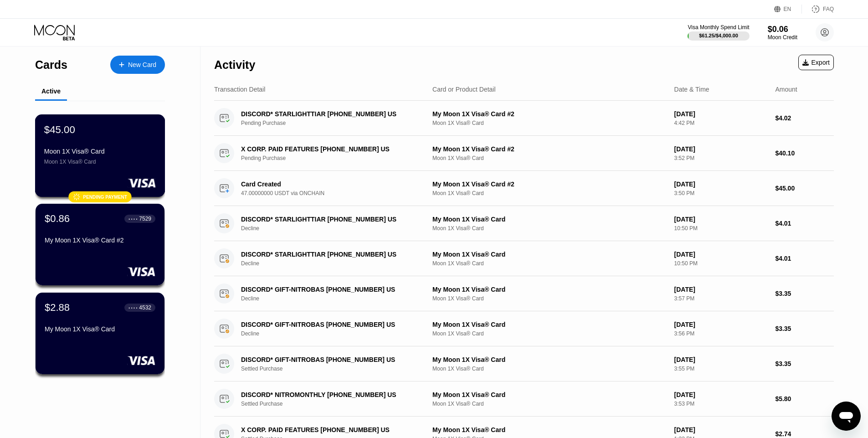
click at [125, 134] on div "$45.00" at bounding box center [100, 130] width 112 height 12
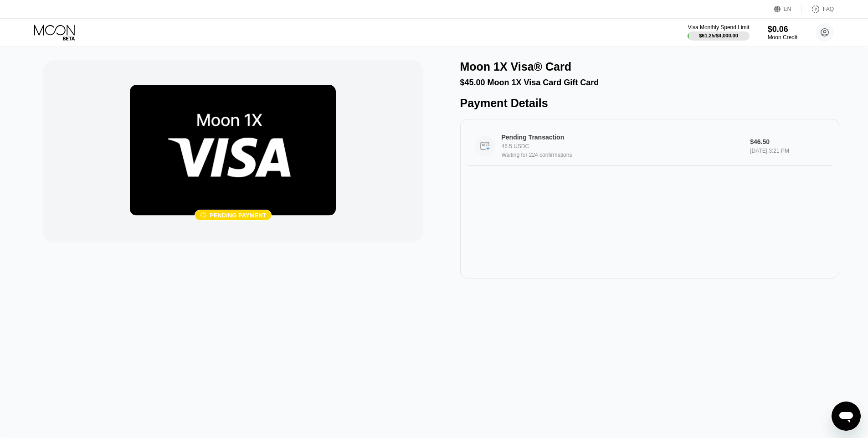
click at [557, 155] on div "Waiting for 224 confirmations" at bounding box center [623, 155] width 242 height 6
click at [63, 33] on icon at bounding box center [55, 33] width 42 height 16
